Goal: Transaction & Acquisition: Purchase product/service

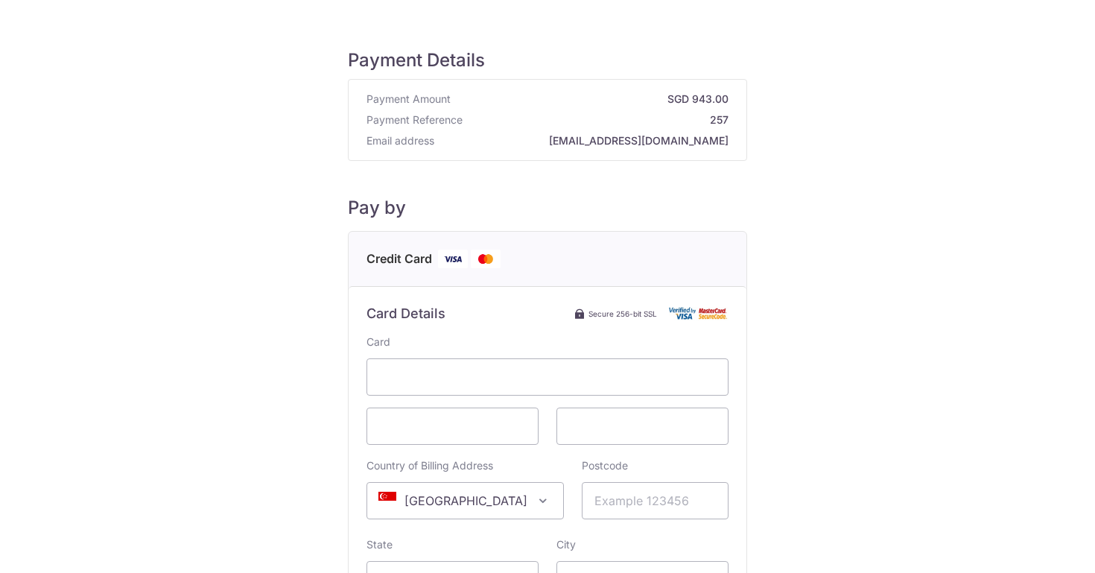
click at [708, 117] on strong "257" at bounding box center [598, 119] width 260 height 15
click at [722, 122] on strong "257" at bounding box center [598, 119] width 260 height 15
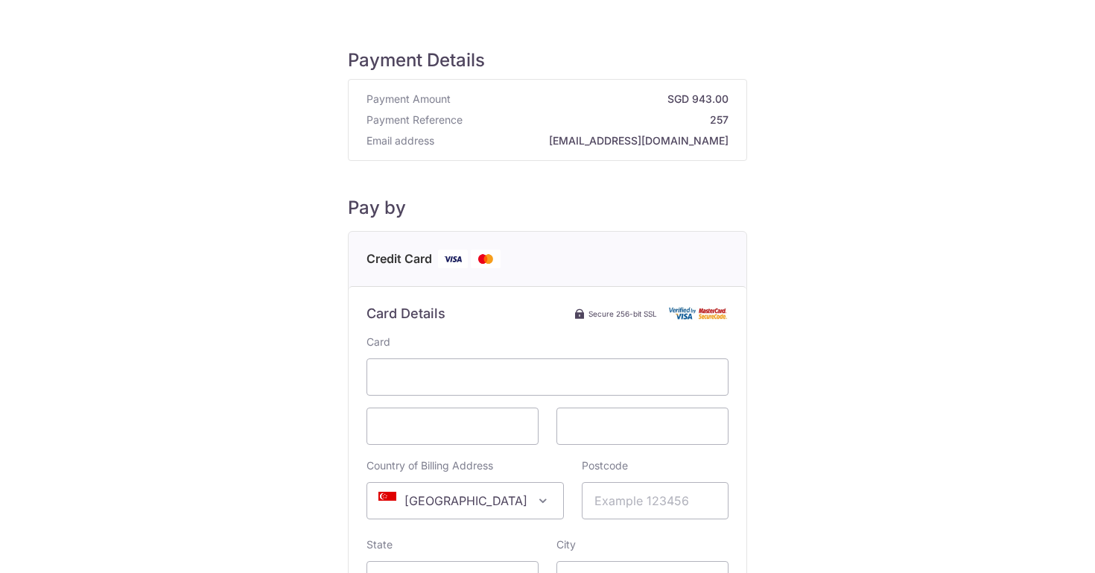
click at [643, 138] on strong "[EMAIL_ADDRESS][DOMAIN_NAME]" at bounding box center [584, 140] width 288 height 15
click at [677, 144] on strong "[EMAIL_ADDRESS][DOMAIN_NAME]" at bounding box center [584, 140] width 288 height 15
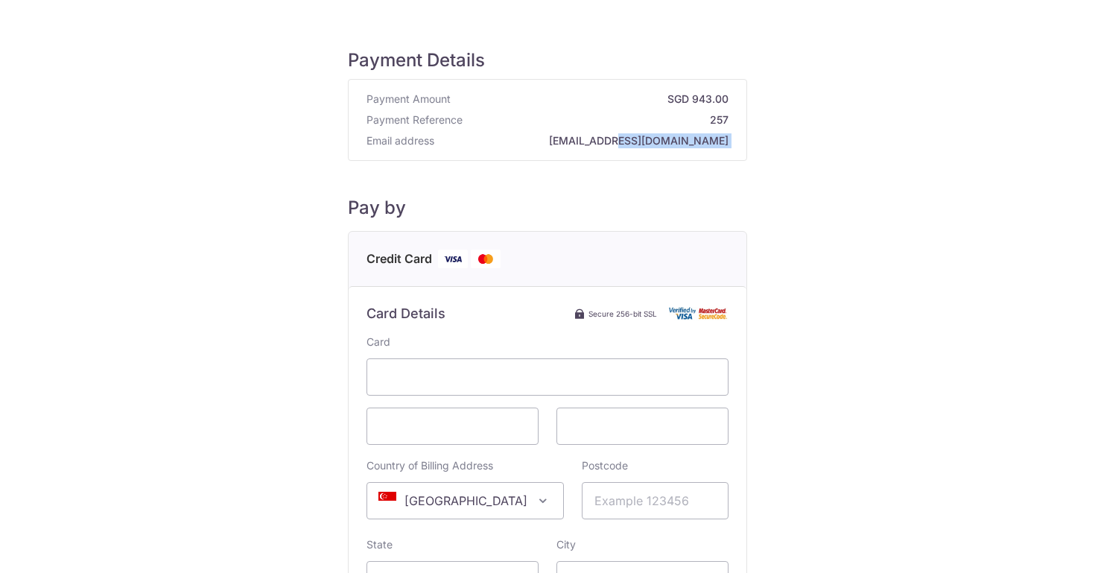
click at [677, 144] on strong "[EMAIL_ADDRESS][DOMAIN_NAME]" at bounding box center [584, 140] width 288 height 15
click at [672, 140] on strong "[EMAIL_ADDRESS][DOMAIN_NAME]" at bounding box center [584, 140] width 288 height 15
click at [655, 144] on strong "[EMAIL_ADDRESS][DOMAIN_NAME]" at bounding box center [584, 140] width 288 height 15
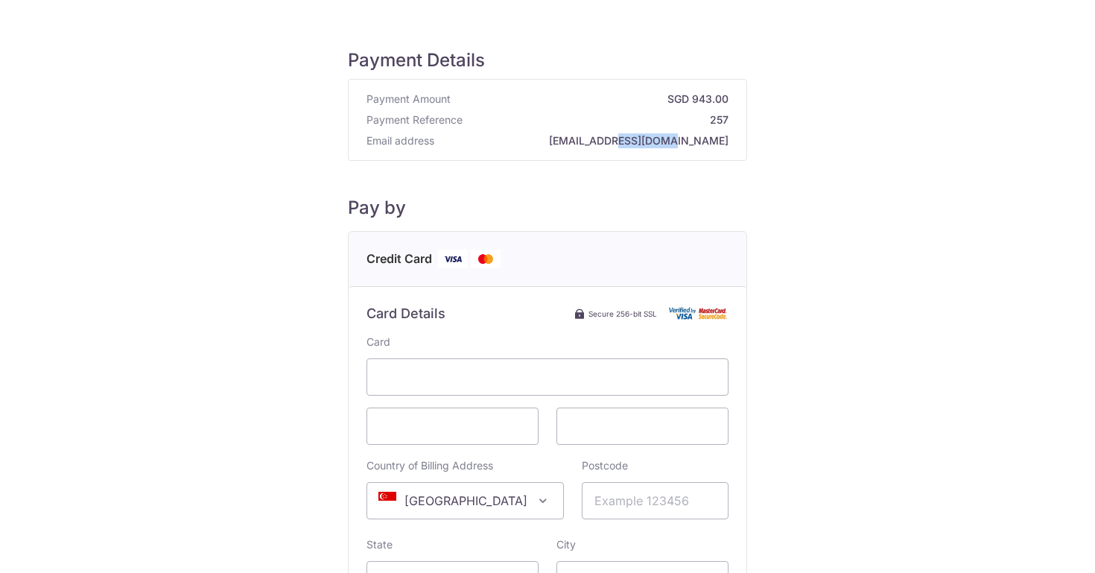
click at [655, 144] on strong "[EMAIL_ADDRESS][DOMAIN_NAME]" at bounding box center [584, 140] width 288 height 15
click at [397, 55] on h5 "Payment Details" at bounding box center [547, 60] width 399 height 22
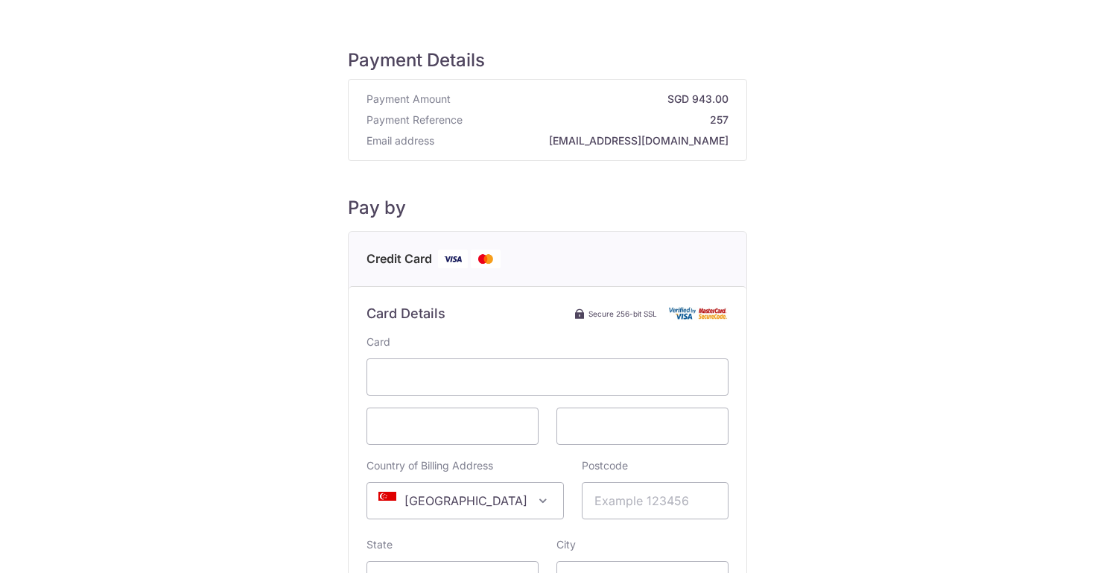
click at [659, 146] on strong "[EMAIL_ADDRESS][DOMAIN_NAME]" at bounding box center [584, 140] width 288 height 15
click at [656, 144] on strong "[EMAIL_ADDRESS][DOMAIN_NAME]" at bounding box center [584, 140] width 288 height 15
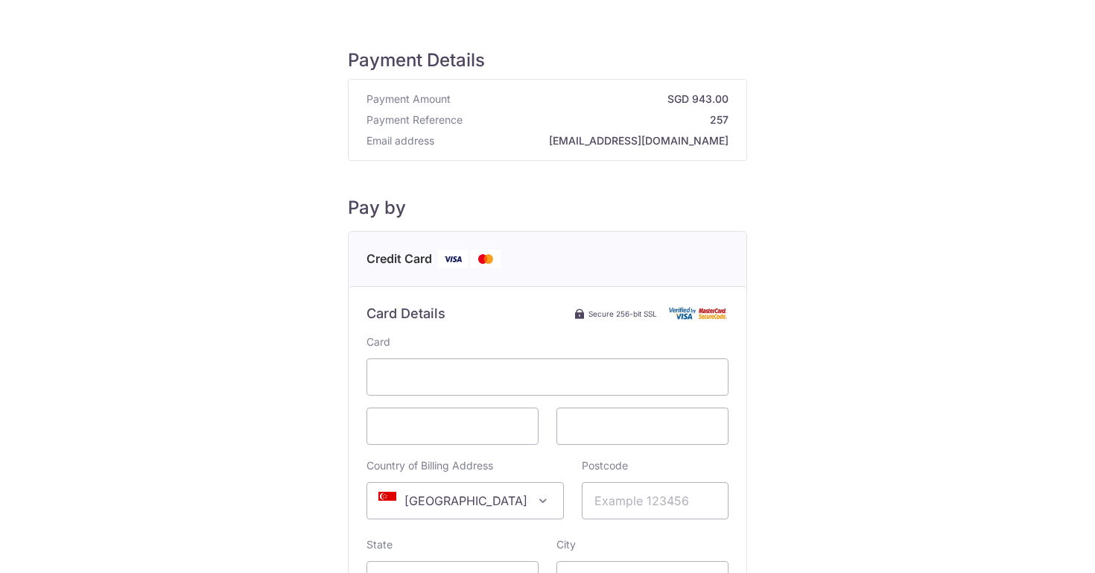
click at [558, 167] on div "Payment Details Payment Amount SGD 943.00 Payment Reference 257 Email address […" at bounding box center [547, 429] width 399 height 761
click at [671, 137] on strong "[EMAIL_ADDRESS][DOMAIN_NAME]" at bounding box center [584, 140] width 288 height 15
click at [670, 139] on strong "[EMAIL_ADDRESS][DOMAIN_NAME]" at bounding box center [584, 140] width 288 height 15
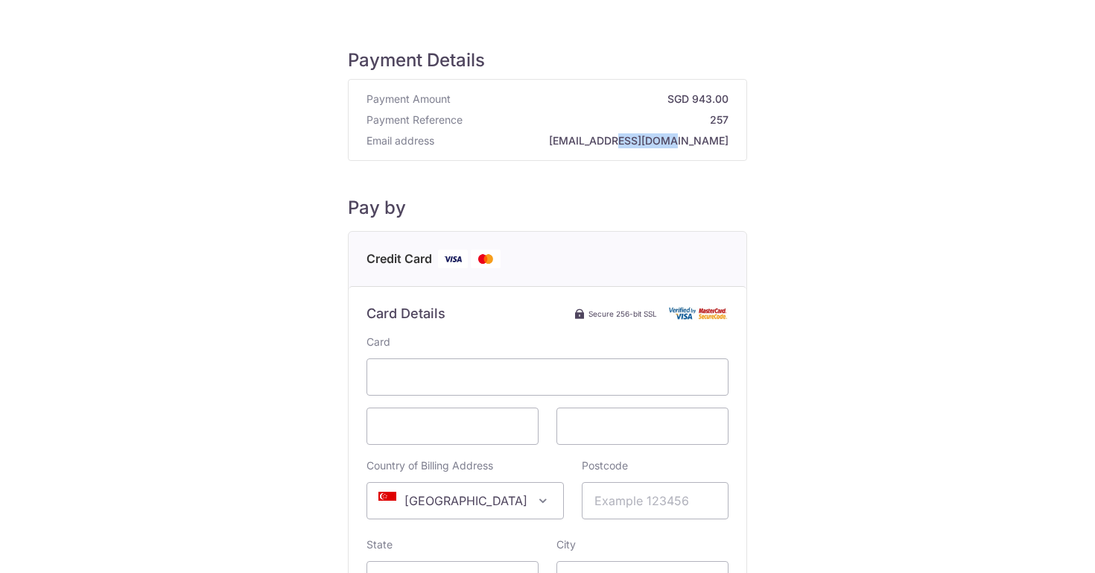
click at [670, 139] on strong "[EMAIL_ADDRESS][DOMAIN_NAME]" at bounding box center [584, 140] width 288 height 15
click at [686, 144] on strong "[EMAIL_ADDRESS][DOMAIN_NAME]" at bounding box center [584, 140] width 288 height 15
click at [696, 146] on strong "[EMAIL_ADDRESS][DOMAIN_NAME]" at bounding box center [584, 140] width 288 height 15
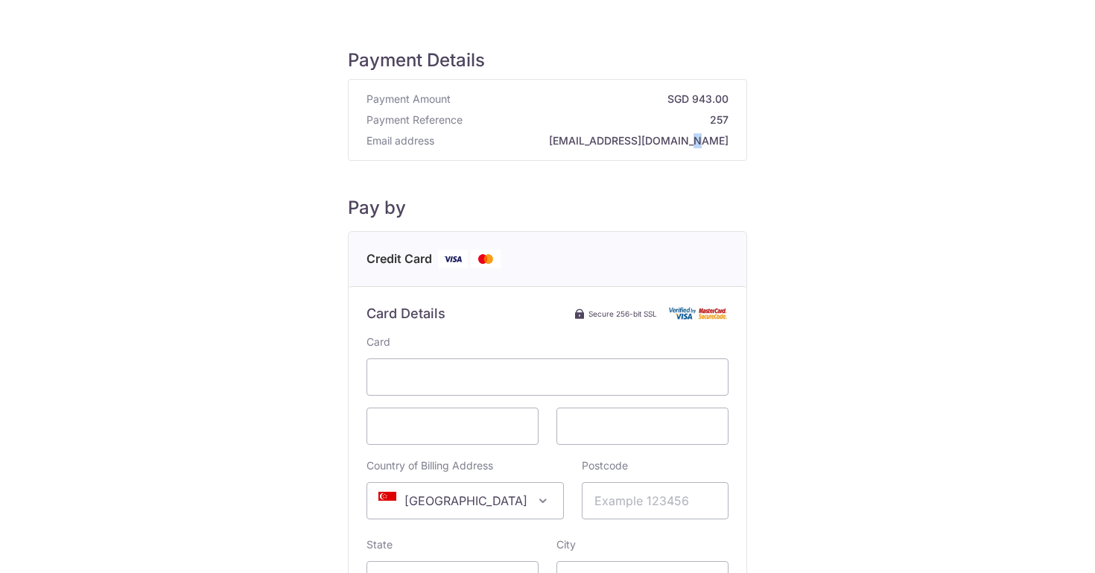
click at [696, 146] on strong "[EMAIL_ADDRESS][DOMAIN_NAME]" at bounding box center [584, 140] width 288 height 15
click at [642, 145] on strong "[EMAIL_ADDRESS][DOMAIN_NAME]" at bounding box center [584, 140] width 288 height 15
drag, startPoint x: 619, startPoint y: 141, endPoint x: 690, endPoint y: 143, distance: 70.8
click at [749, 139] on div "Payment Details Payment Amount SGD 943.00 Payment Reference 257 Email address […" at bounding box center [547, 417] width 1023 height 786
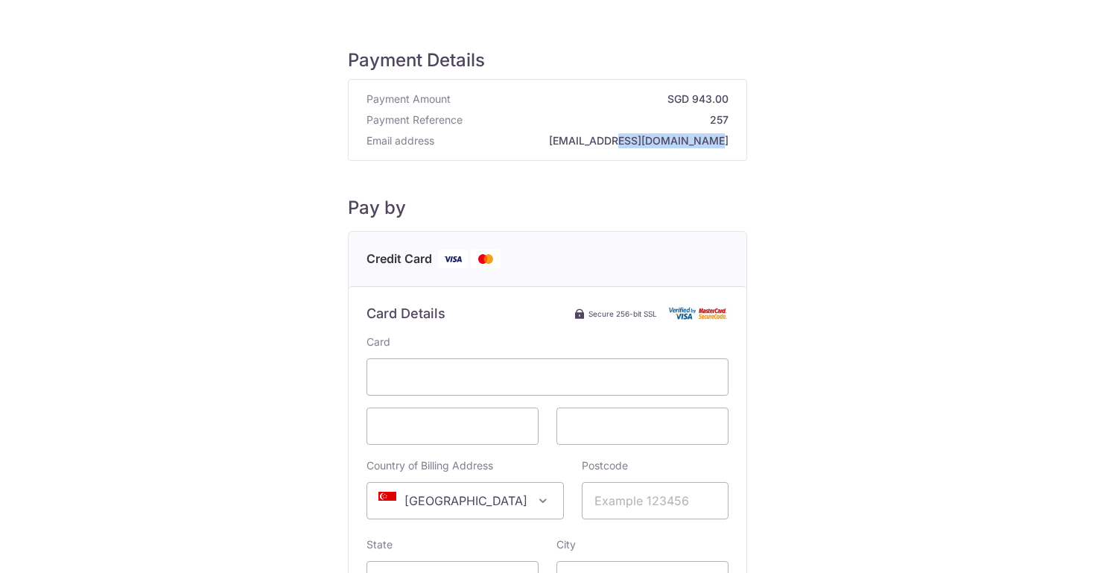
click at [688, 143] on strong "[EMAIL_ADDRESS][DOMAIN_NAME]" at bounding box center [584, 140] width 288 height 15
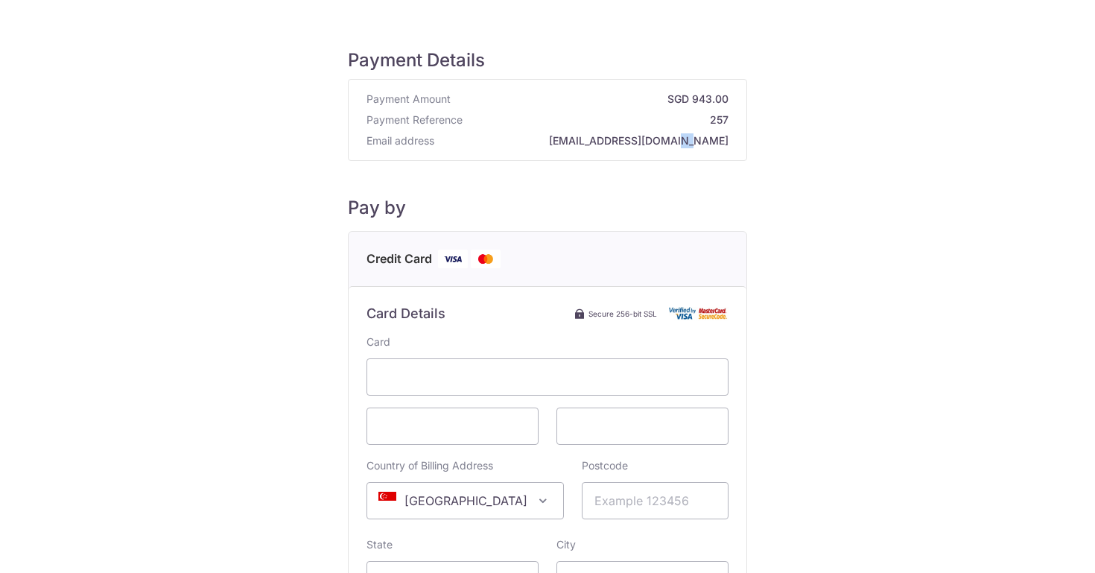
click at [691, 146] on strong "[EMAIL_ADDRESS][DOMAIN_NAME]" at bounding box center [584, 140] width 288 height 15
click at [714, 117] on strong "257" at bounding box center [598, 119] width 260 height 15
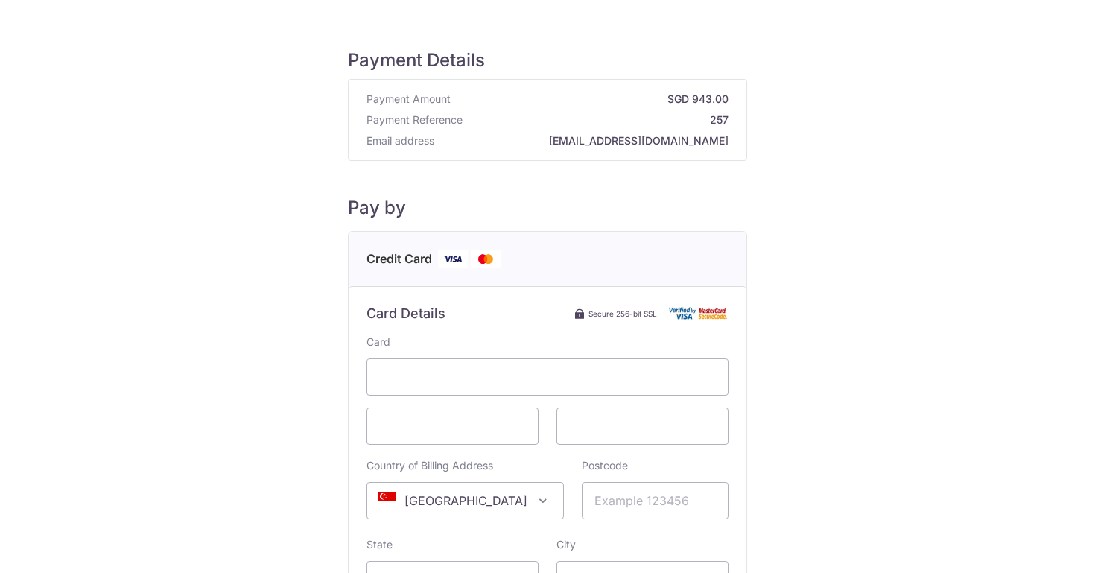
click at [657, 146] on strong "[EMAIL_ADDRESS][DOMAIN_NAME]" at bounding box center [584, 140] width 288 height 15
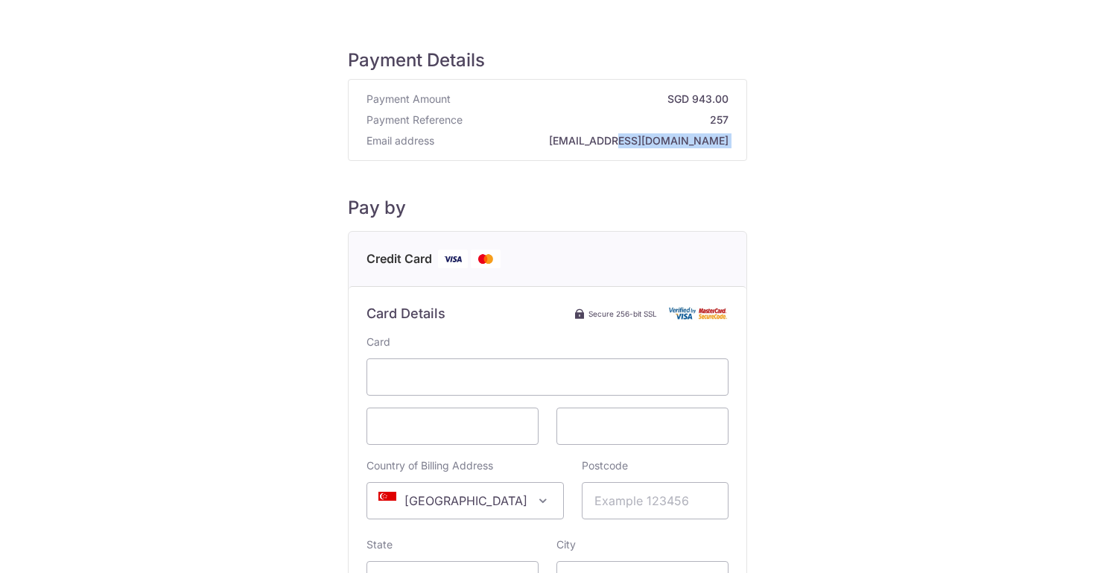
click at [657, 146] on strong "[EMAIL_ADDRESS][DOMAIN_NAME]" at bounding box center [584, 140] width 288 height 15
click at [643, 143] on strong "[EMAIL_ADDRESS][DOMAIN_NAME]" at bounding box center [584, 140] width 288 height 15
click at [715, 119] on strong "257" at bounding box center [598, 119] width 260 height 15
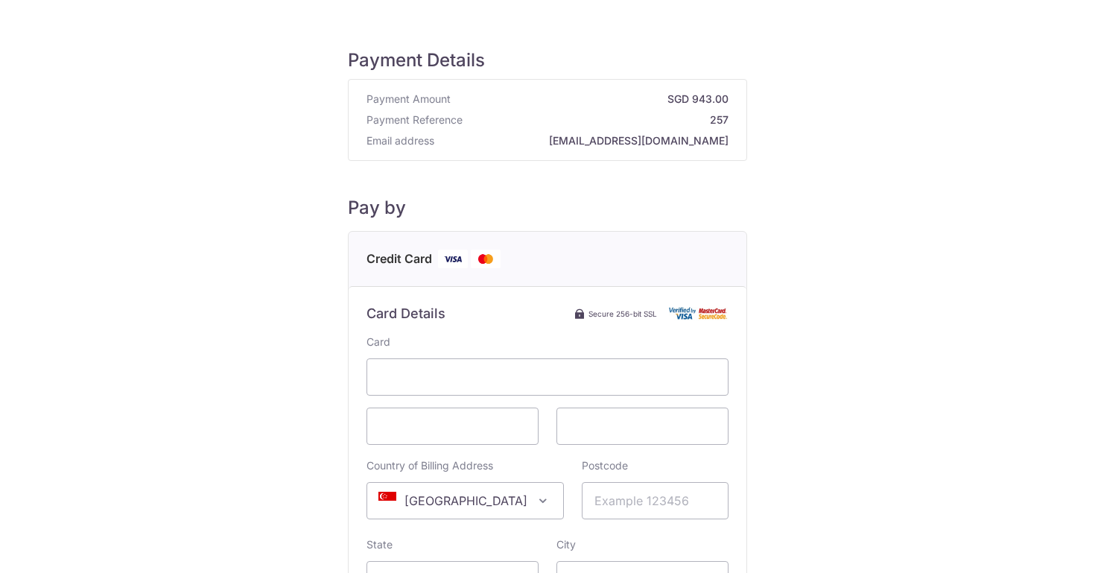
click at [715, 119] on strong "257" at bounding box center [598, 119] width 260 height 15
click at [679, 136] on strong "[EMAIL_ADDRESS][DOMAIN_NAME]" at bounding box center [584, 140] width 288 height 15
click at [619, 140] on strong "[EMAIL_ADDRESS][DOMAIN_NAME]" at bounding box center [584, 140] width 288 height 15
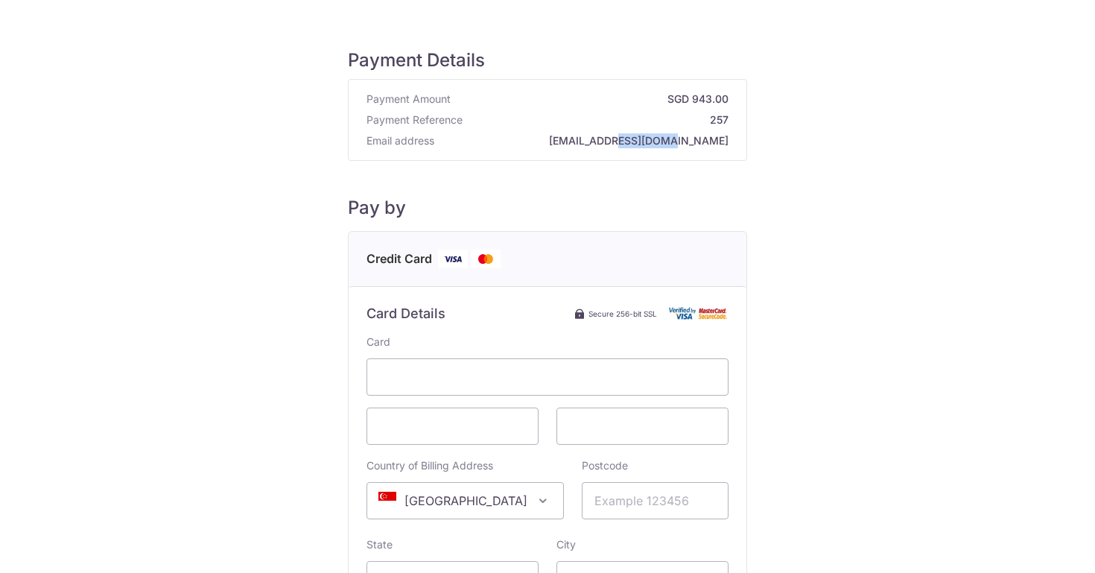
click at [619, 140] on strong "[EMAIL_ADDRESS][DOMAIN_NAME]" at bounding box center [584, 140] width 288 height 15
click at [633, 140] on strong "[EMAIL_ADDRESS][DOMAIN_NAME]" at bounding box center [584, 140] width 288 height 15
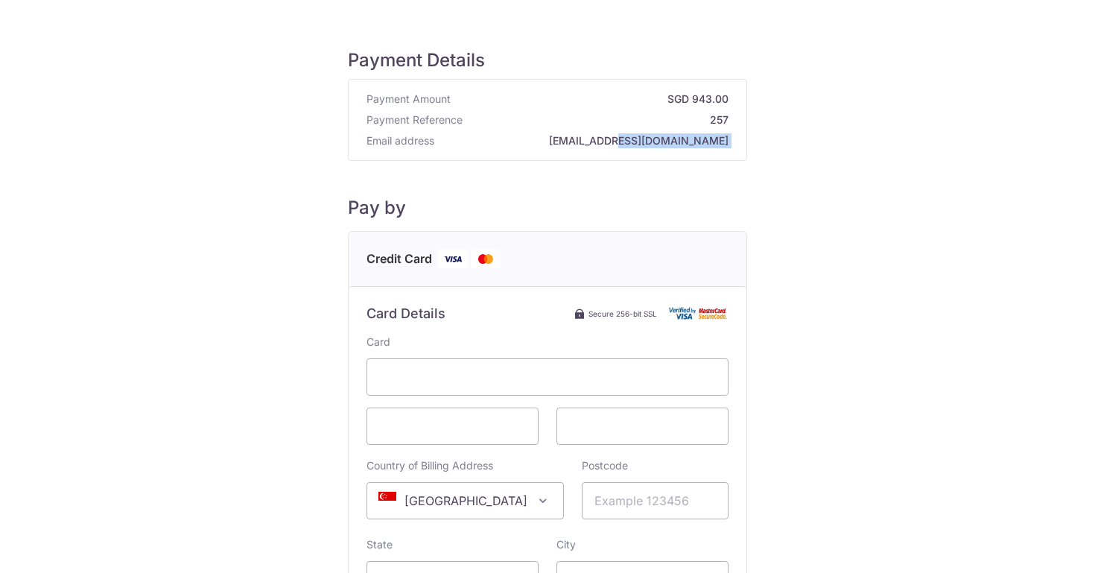
click at [668, 145] on strong "[EMAIL_ADDRESS][DOMAIN_NAME]" at bounding box center [584, 140] width 288 height 15
click at [664, 148] on div "Payment Amount SGD 943.00 Payment Reference 257 Email address [EMAIL_ADDRESS][D…" at bounding box center [547, 120] width 398 height 80
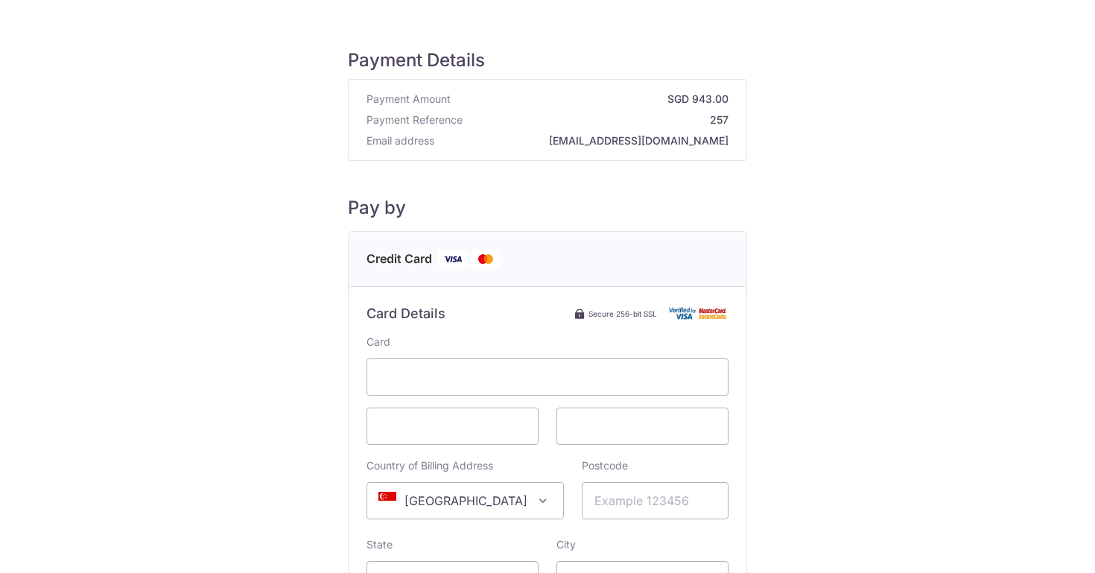
click at [666, 141] on strong "[EMAIL_ADDRESS][DOMAIN_NAME]" at bounding box center [584, 140] width 288 height 15
copy div "[EMAIL_ADDRESS][DOMAIN_NAME]"
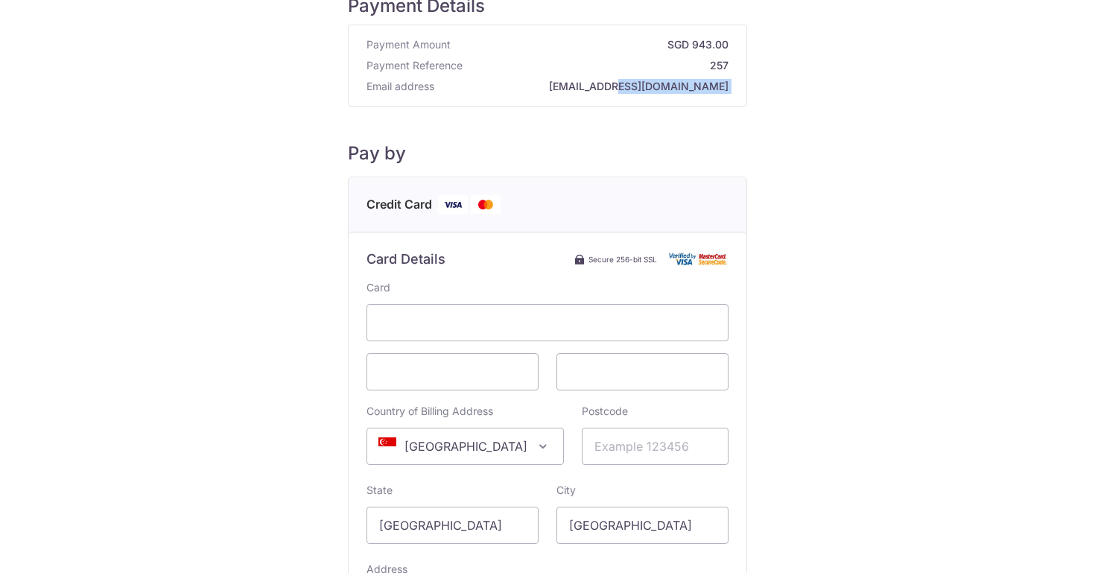
scroll to position [52, 0]
click at [689, 102] on div "Payment Amount SGD 943.00 Payment Reference 257 Email address [EMAIL_ADDRESS][D…" at bounding box center [547, 68] width 398 height 80
click at [673, 93] on strong "[EMAIL_ADDRESS][DOMAIN_NAME]" at bounding box center [584, 88] width 288 height 15
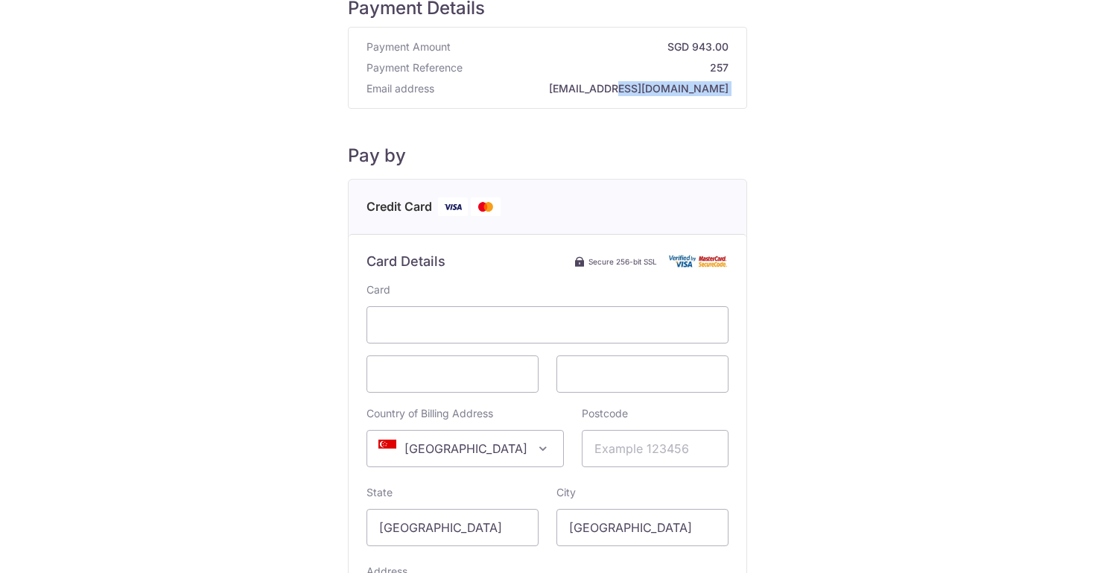
click at [673, 93] on strong "[EMAIL_ADDRESS][DOMAIN_NAME]" at bounding box center [584, 88] width 288 height 15
click at [671, 89] on strong "[EMAIL_ADDRESS][DOMAIN_NAME]" at bounding box center [584, 88] width 288 height 15
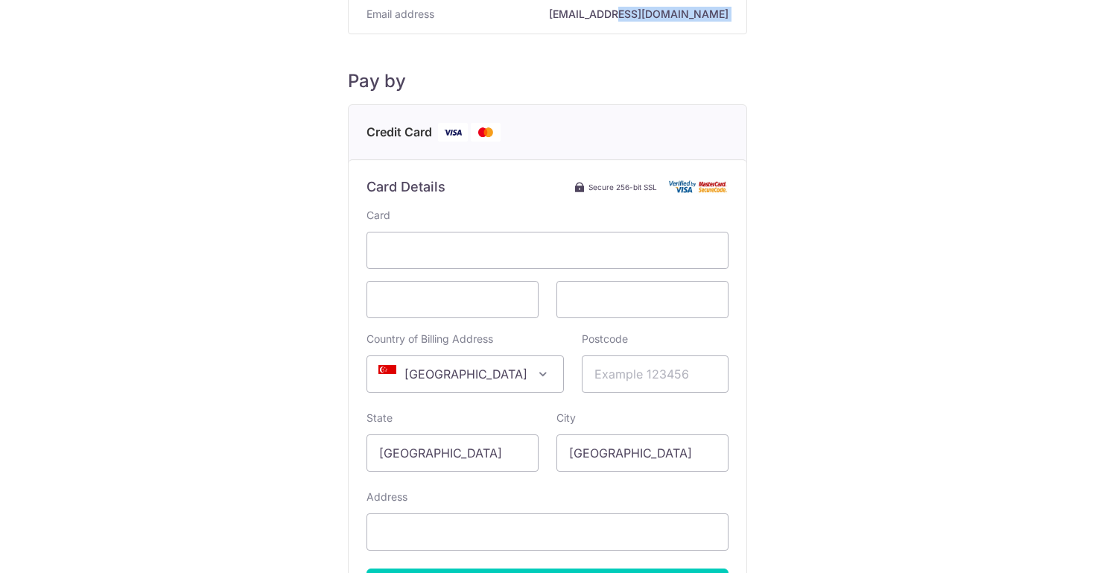
scroll to position [0, 0]
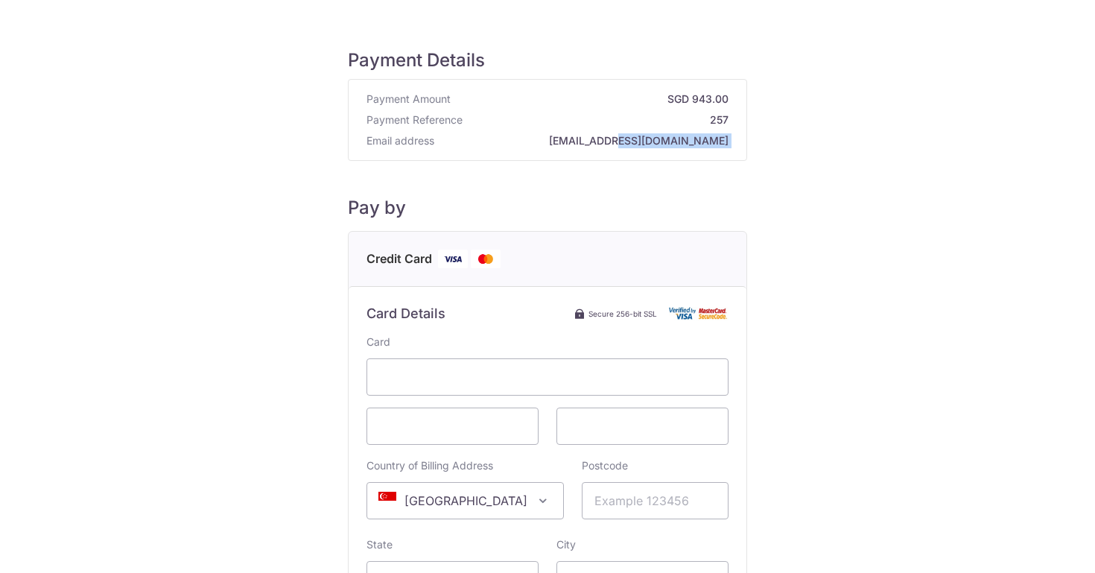
click at [676, 144] on strong "[EMAIL_ADDRESS][DOMAIN_NAME]" at bounding box center [584, 140] width 288 height 15
